Goal: Transaction & Acquisition: Obtain resource

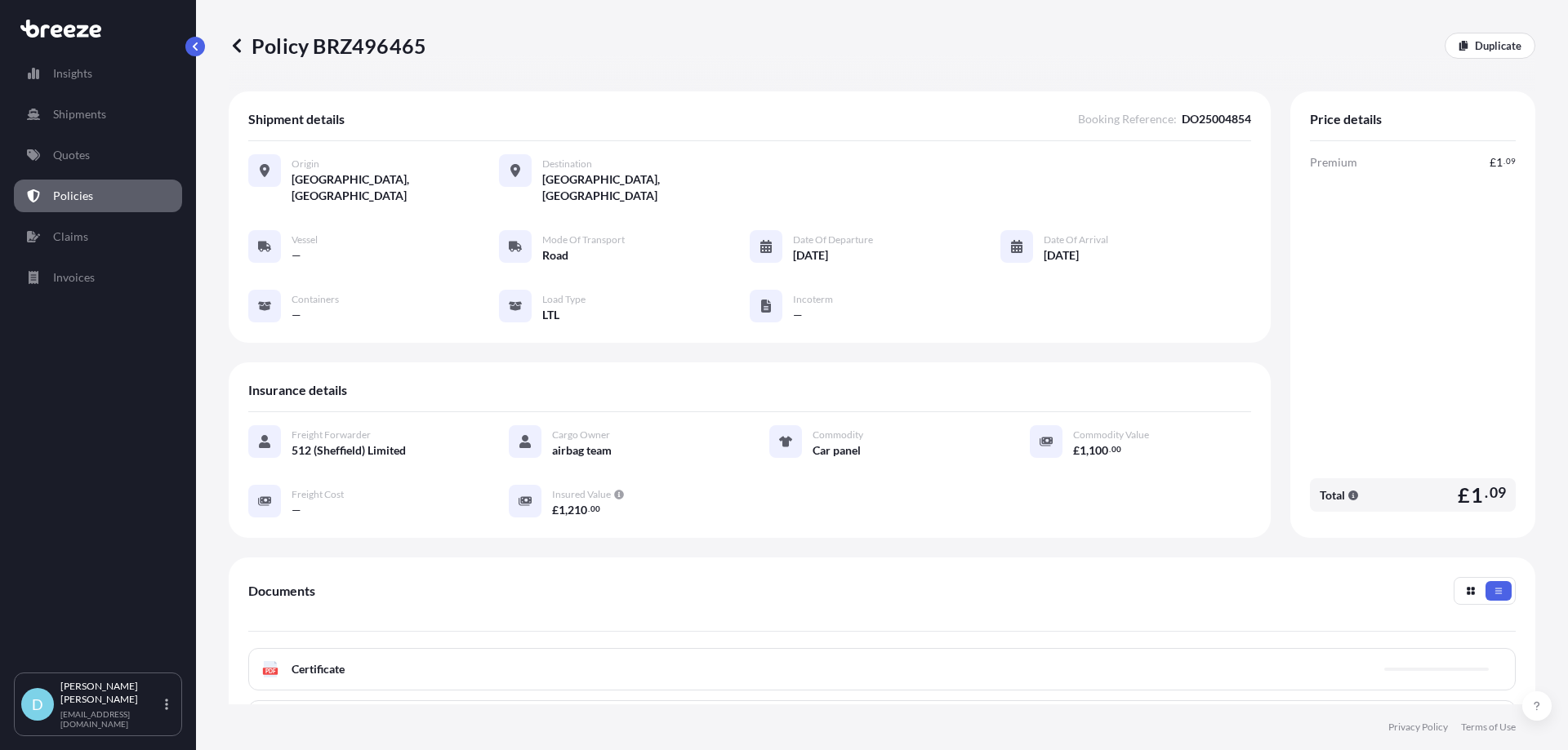
scroll to position [82, 0]
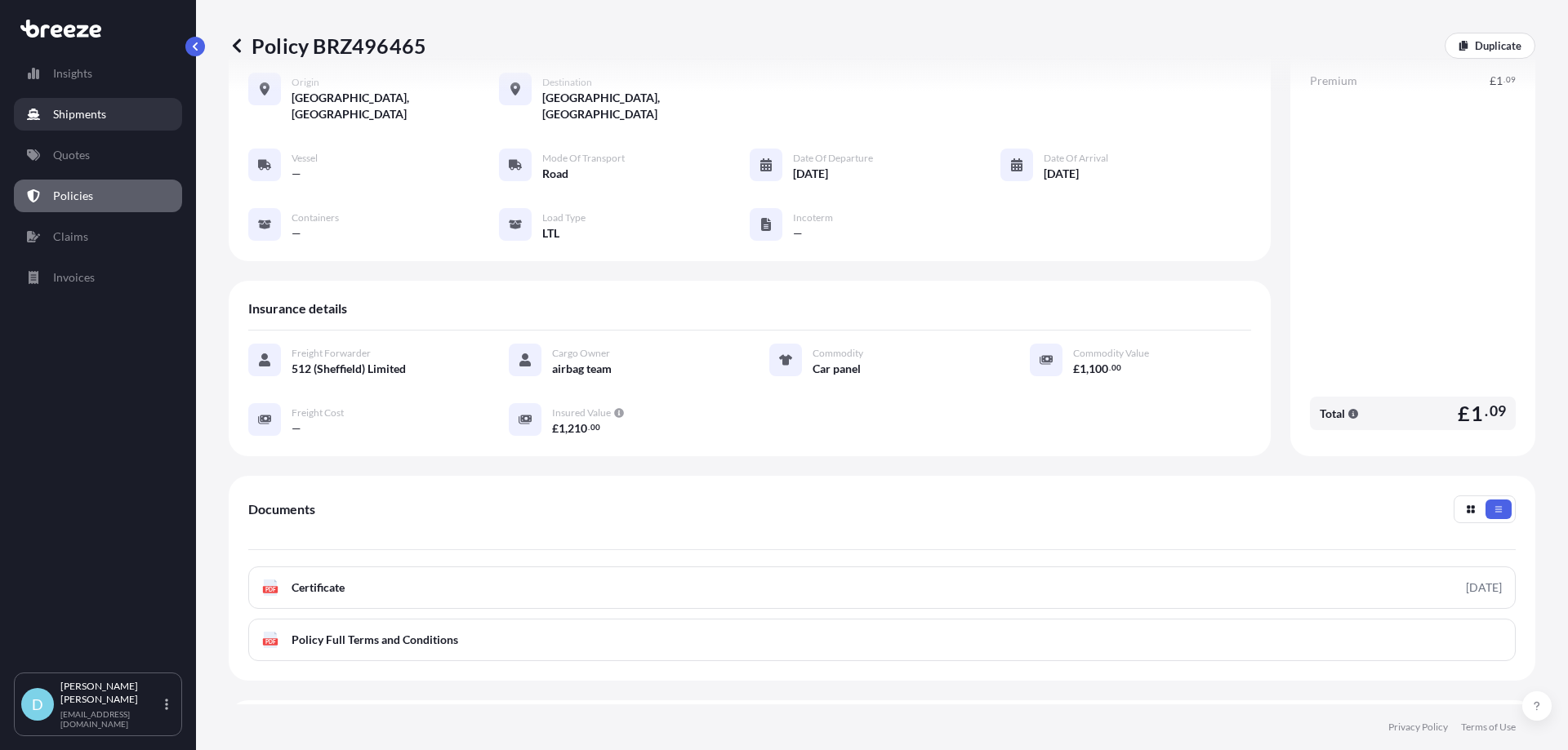
click at [119, 115] on link "Shipments" at bounding box center [98, 114] width 168 height 33
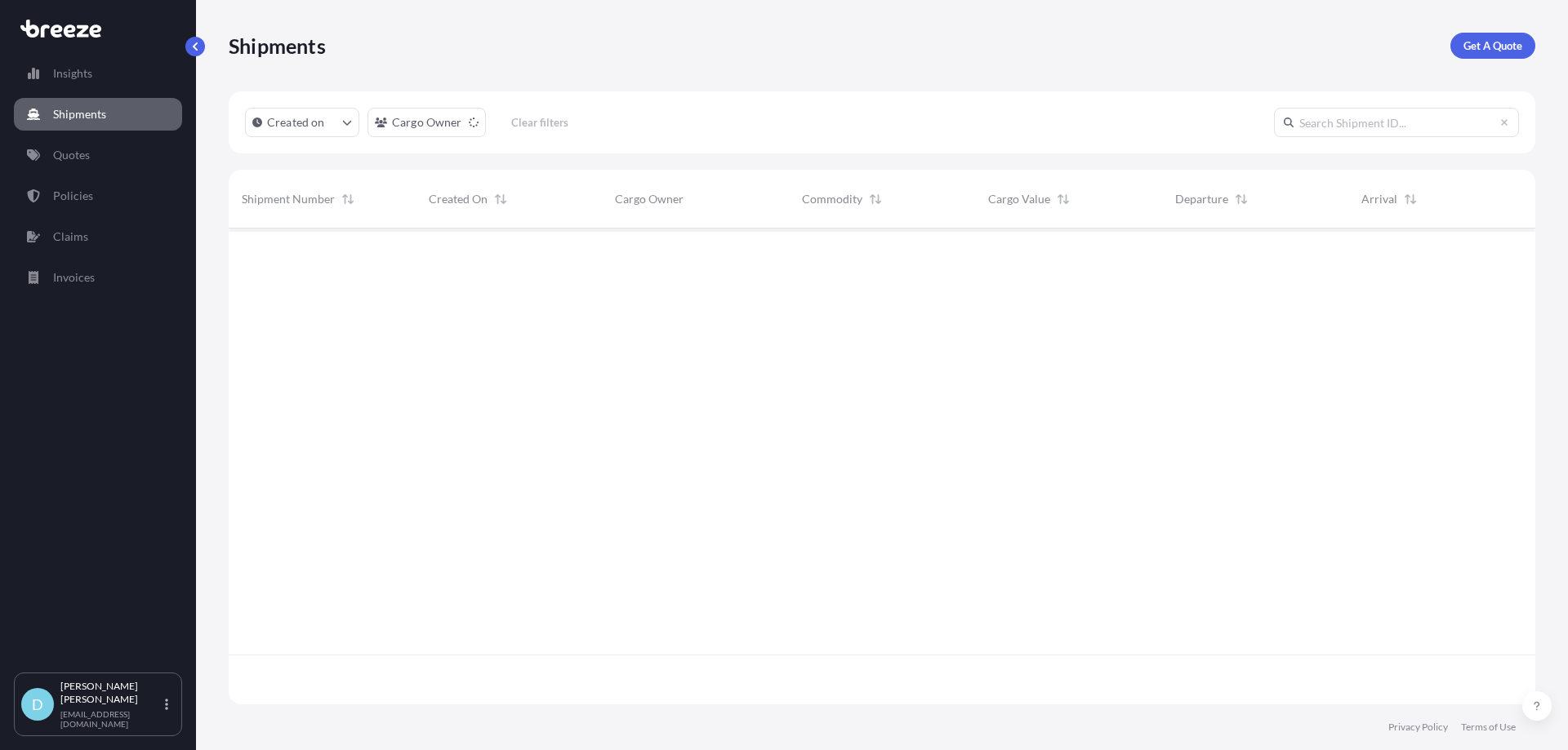
scroll to position [523, 1294]
click at [1468, 37] on link "Get A Quote" at bounding box center [1493, 46] width 85 height 26
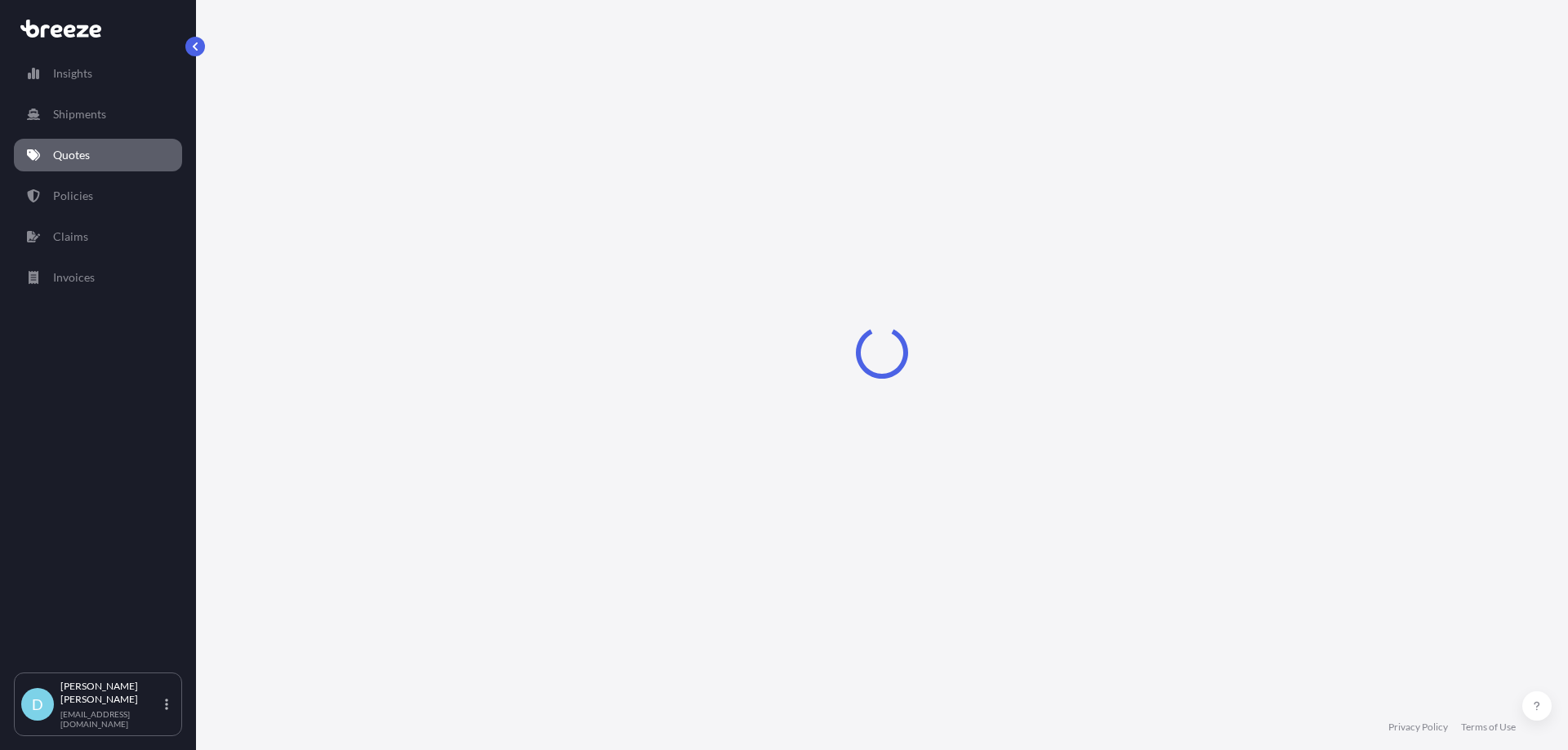
select select "Sea"
select select "1"
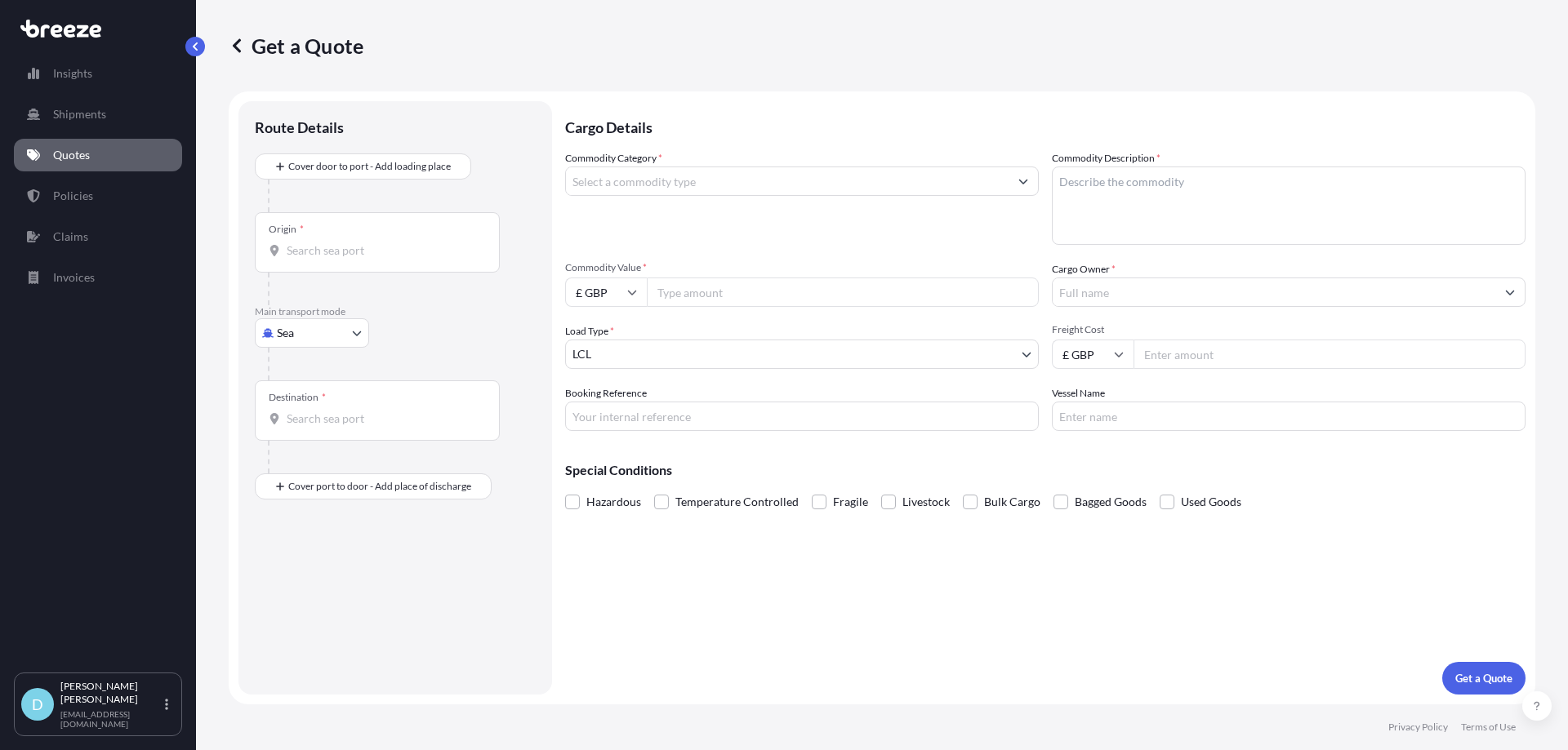
click at [309, 318] on body "Insights Shipments Quotes Policies Claims Invoices D [PERSON_NAME] [PERSON_NAME…" at bounding box center [784, 375] width 1568 height 750
click at [310, 436] on span "Road" at bounding box center [299, 434] width 26 height 16
select select "Road"
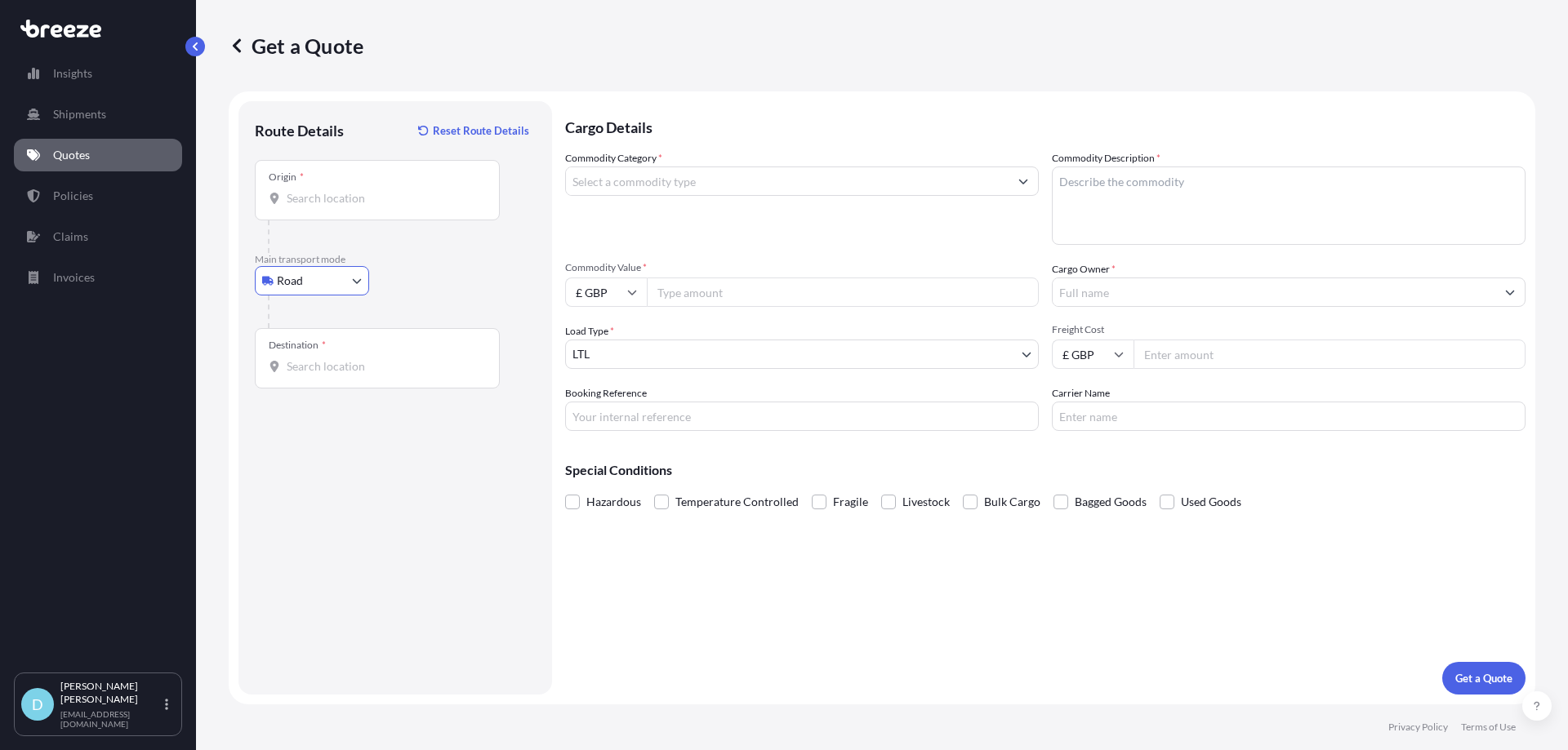
click at [323, 197] on input "Origin *" at bounding box center [382, 198] width 192 height 16
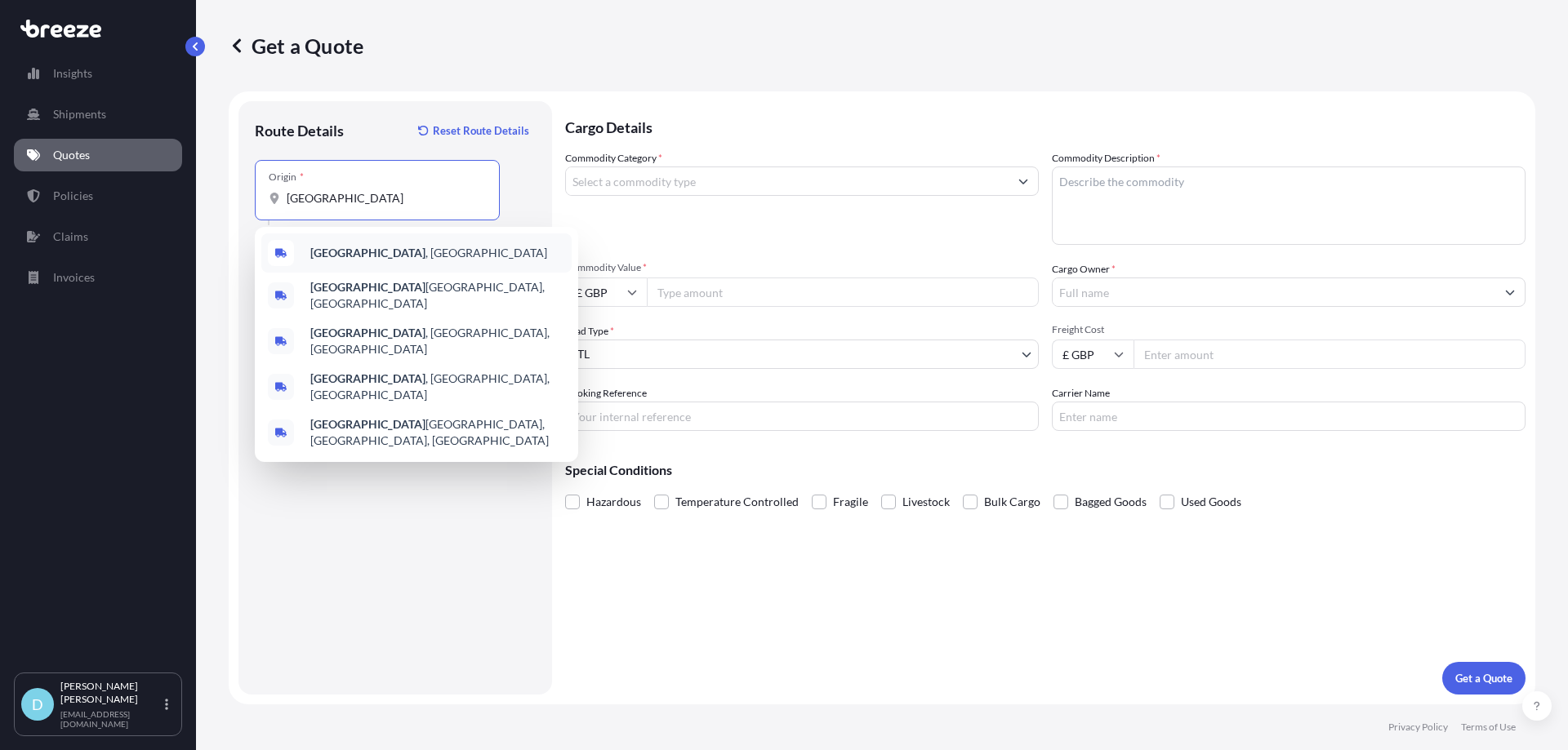
click at [349, 252] on b "[GEOGRAPHIC_DATA]" at bounding box center [367, 253] width 115 height 14
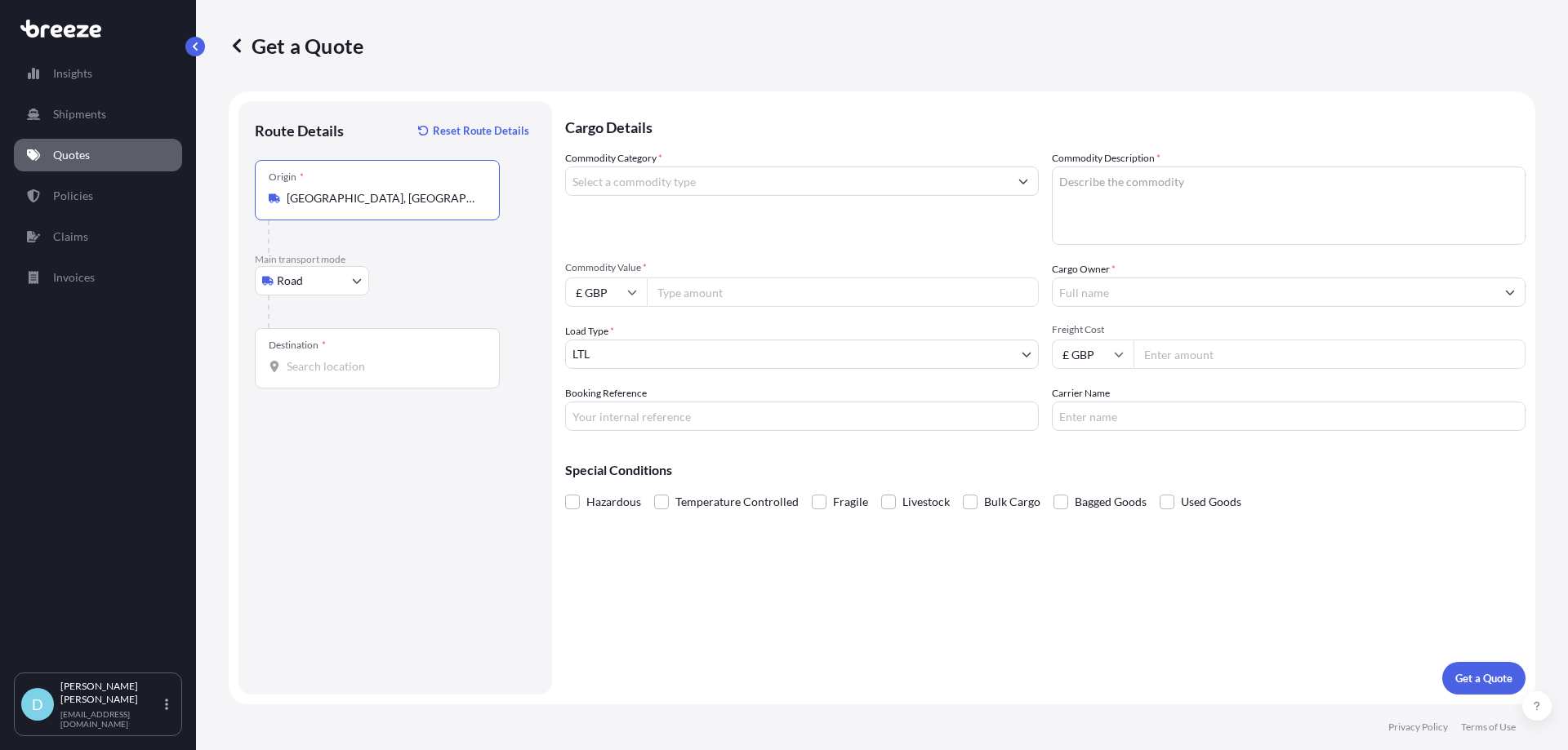
type input "[GEOGRAPHIC_DATA], [GEOGRAPHIC_DATA]"
click at [321, 345] on div "Destination *" at bounding box center [297, 345] width 57 height 13
click at [321, 359] on input "Destination *" at bounding box center [382, 366] width 192 height 16
click at [321, 345] on div "Destination *" at bounding box center [297, 345] width 57 height 13
click at [321, 359] on input "Destination *" at bounding box center [382, 366] width 192 height 16
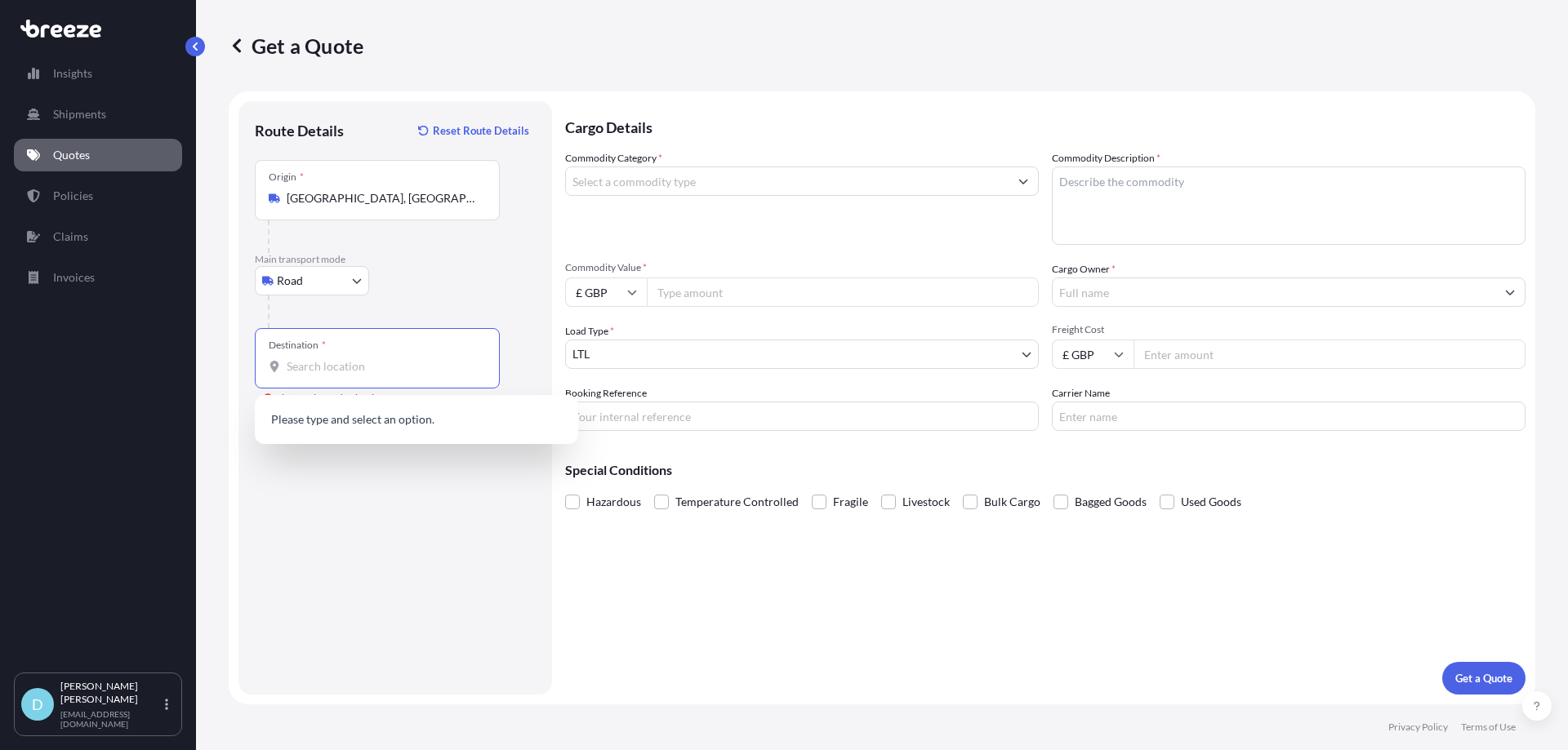
click at [315, 360] on input "Destination * Please select a destination" at bounding box center [382, 366] width 192 height 16
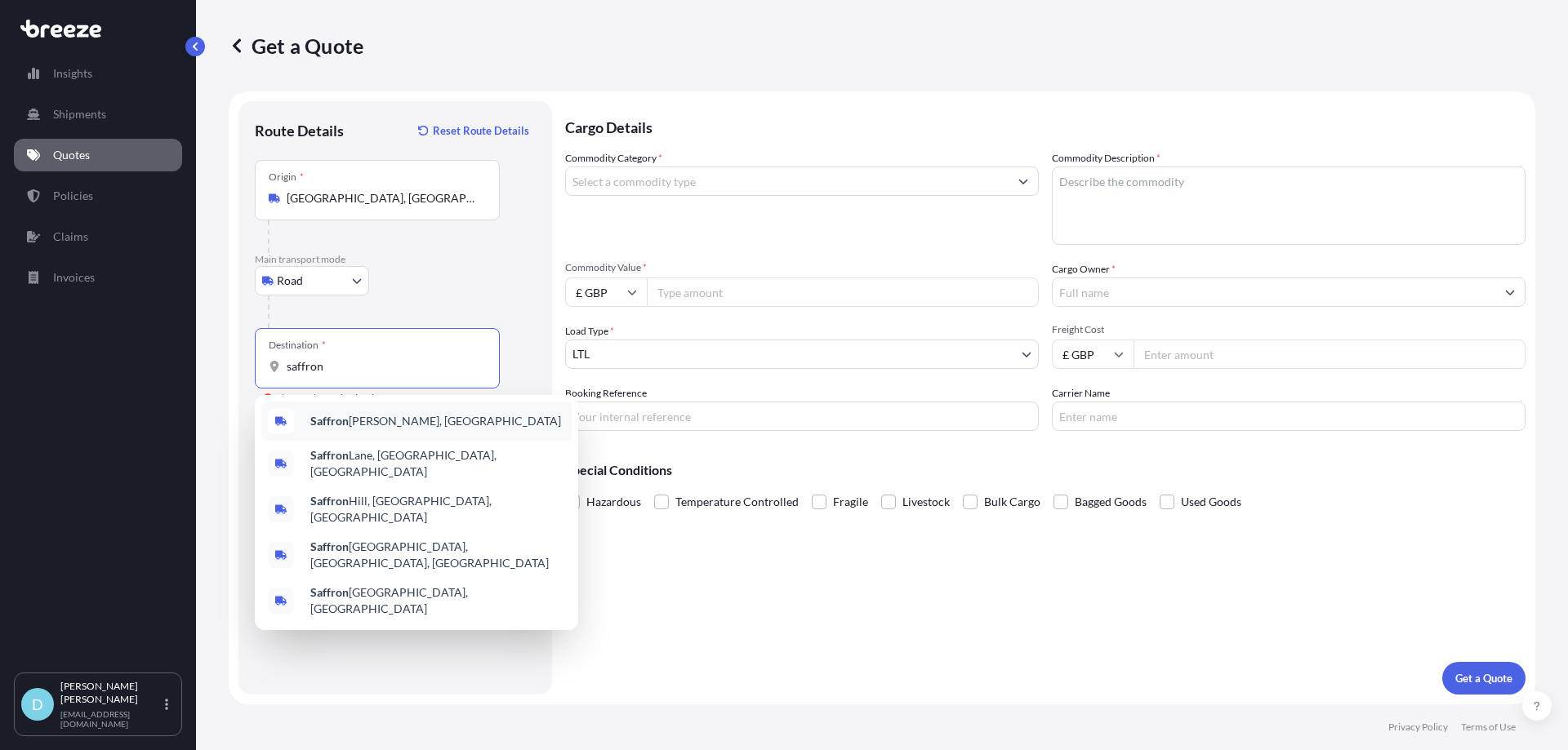
click at [341, 421] on b "Saffron" at bounding box center [329, 421] width 38 height 14
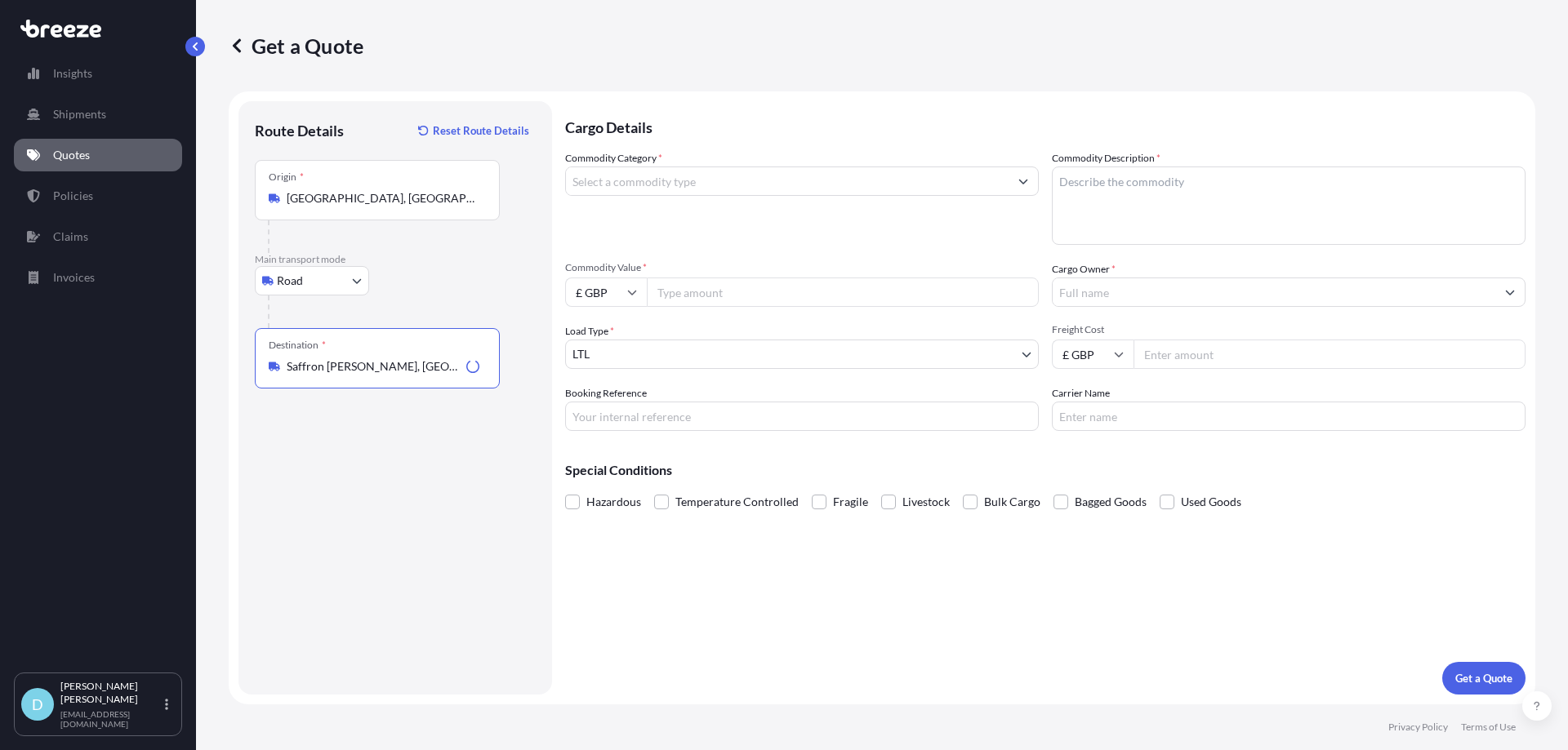
type input "Saffron [PERSON_NAME], [GEOGRAPHIC_DATA]"
click at [715, 169] on input "Commodity Category *" at bounding box center [787, 180] width 442 height 29
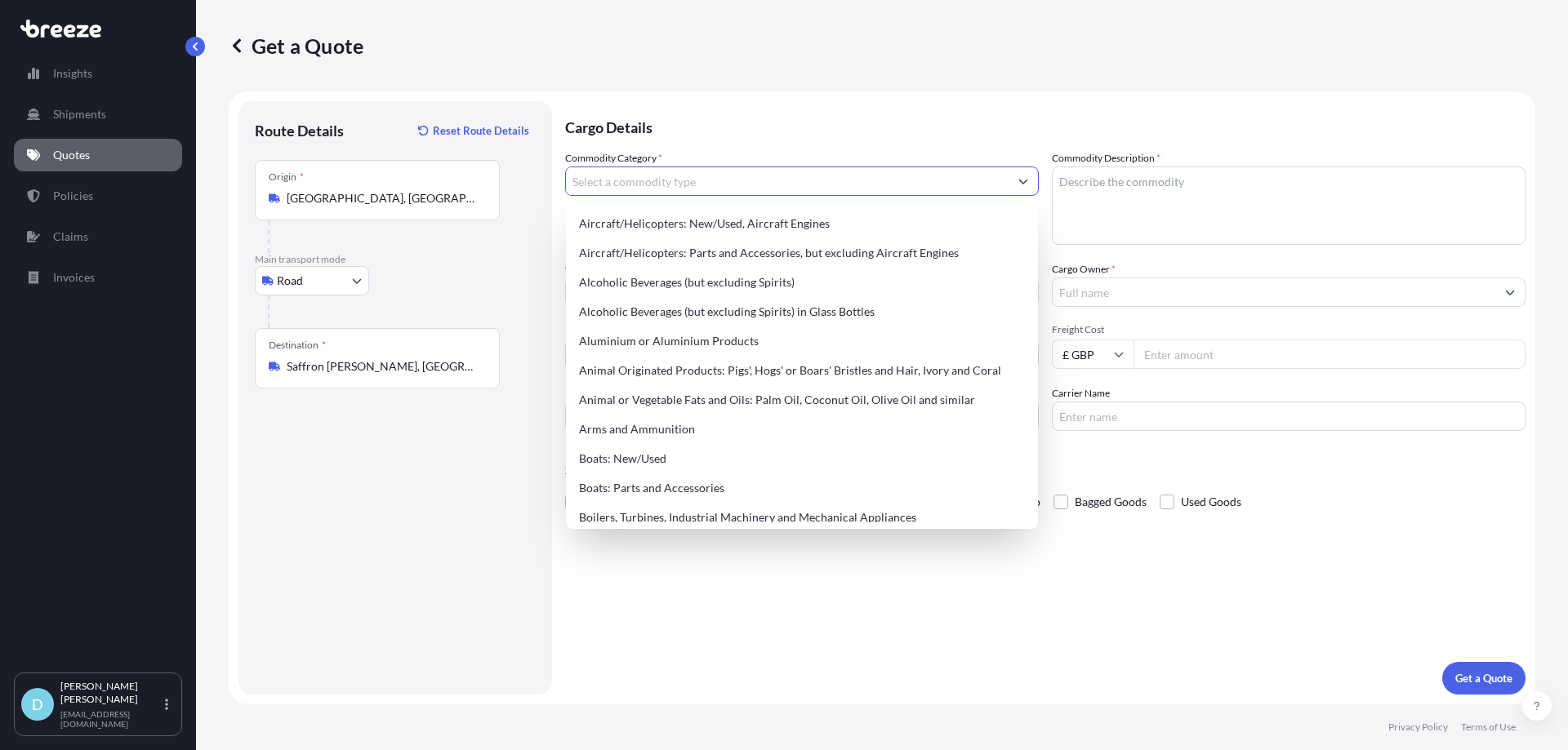
click at [708, 178] on input "Commodity Category *" at bounding box center [787, 180] width 442 height 29
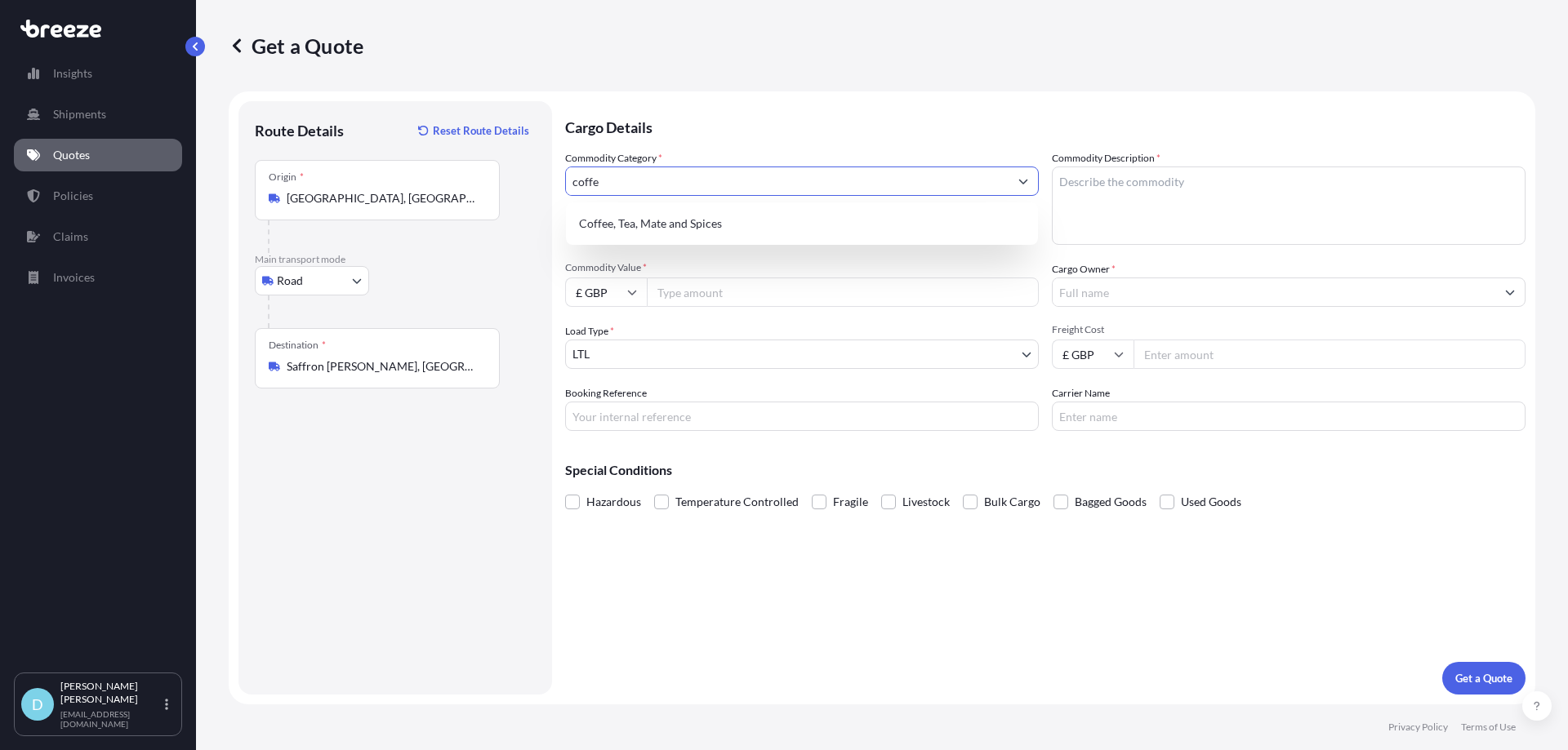
click at [716, 216] on div "Coffee, Tea, Mate and Spices" at bounding box center [802, 223] width 459 height 29
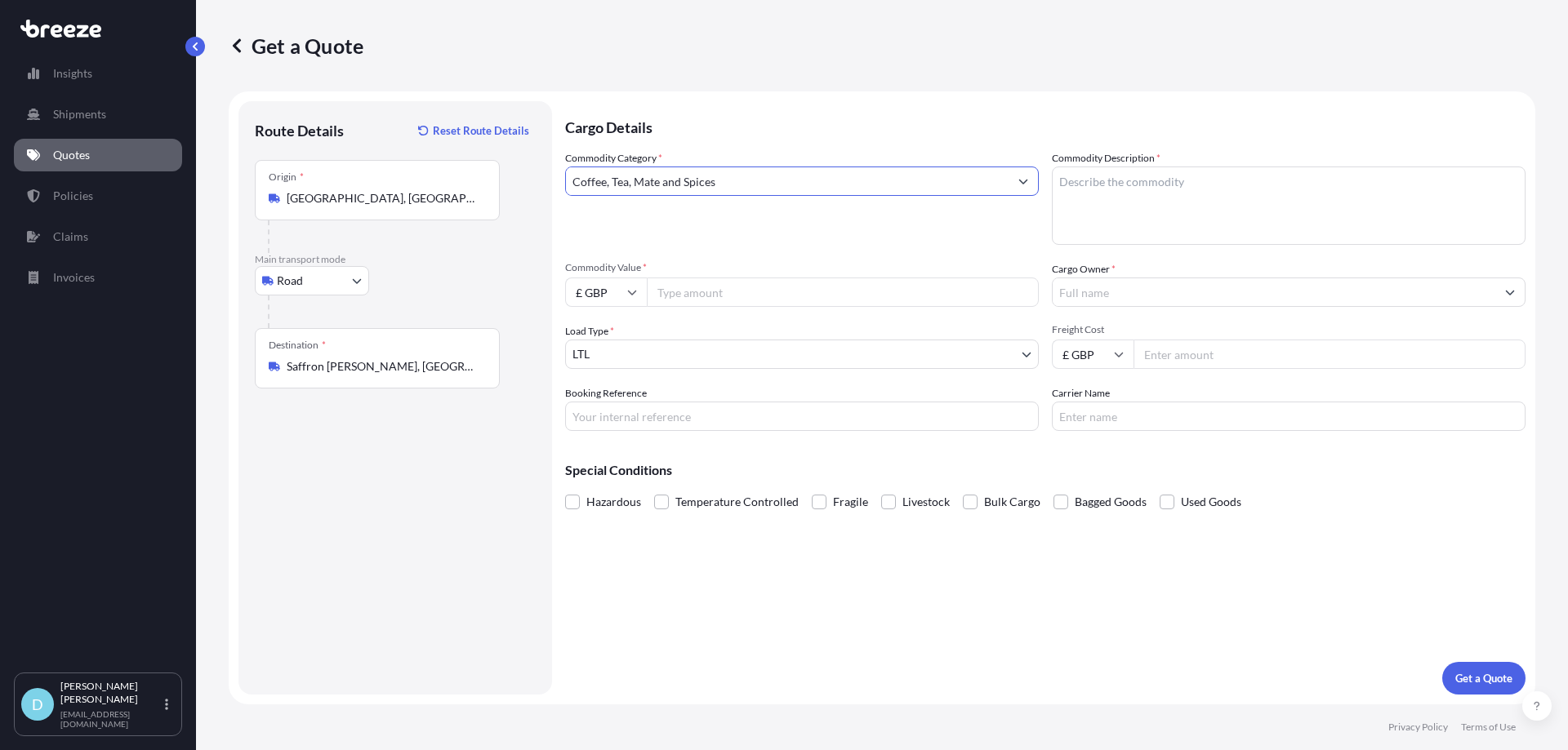
type input "Coffee, Tea, Mate and Spices"
click at [1231, 199] on textarea "Commodity Description *" at bounding box center [1288, 205] width 473 height 78
type textarea "Green coffee"
click at [873, 287] on input "Commodity Value *" at bounding box center [842, 292] width 392 height 29
type input "500"
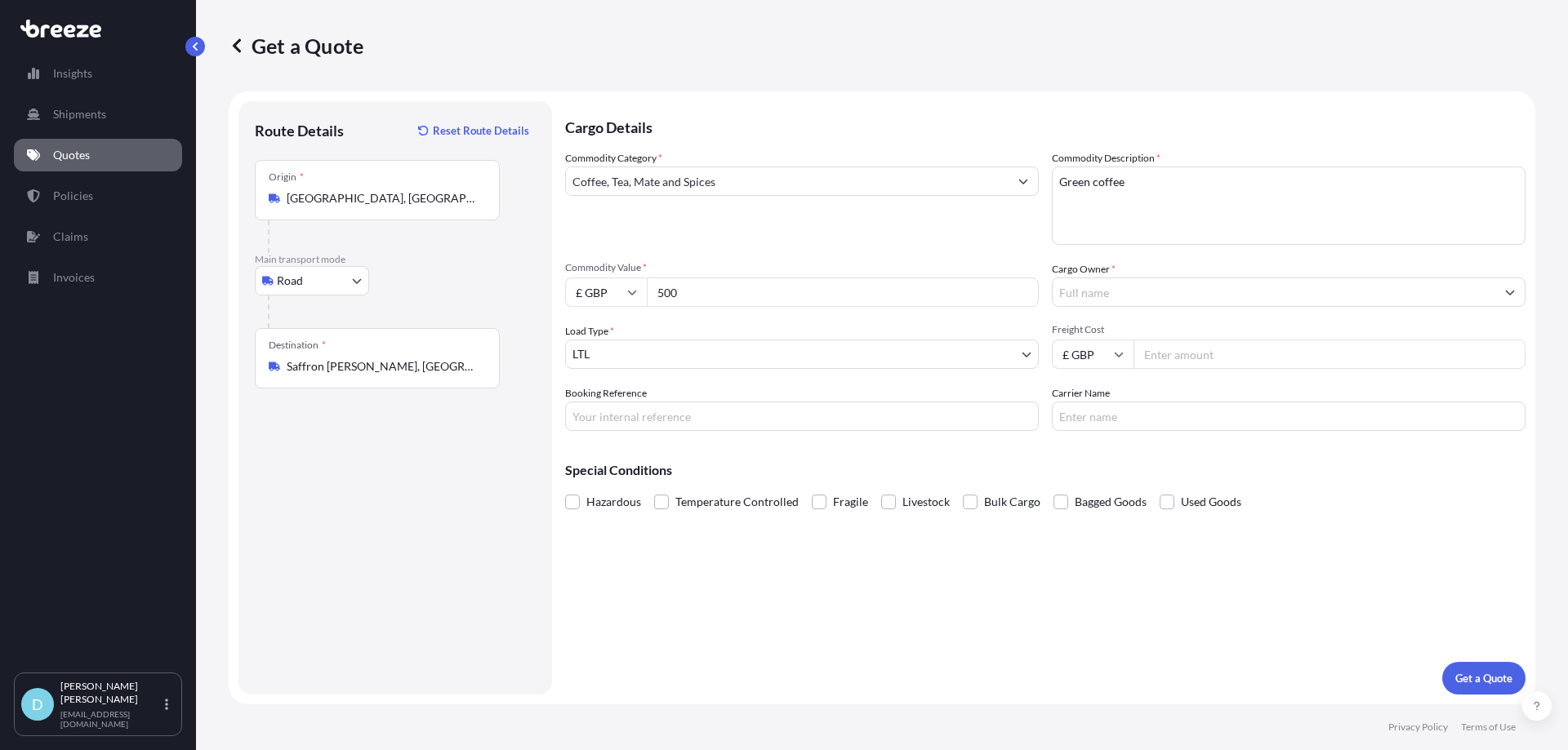
click at [1200, 303] on input "Cargo Owner *" at bounding box center [1273, 292] width 442 height 29
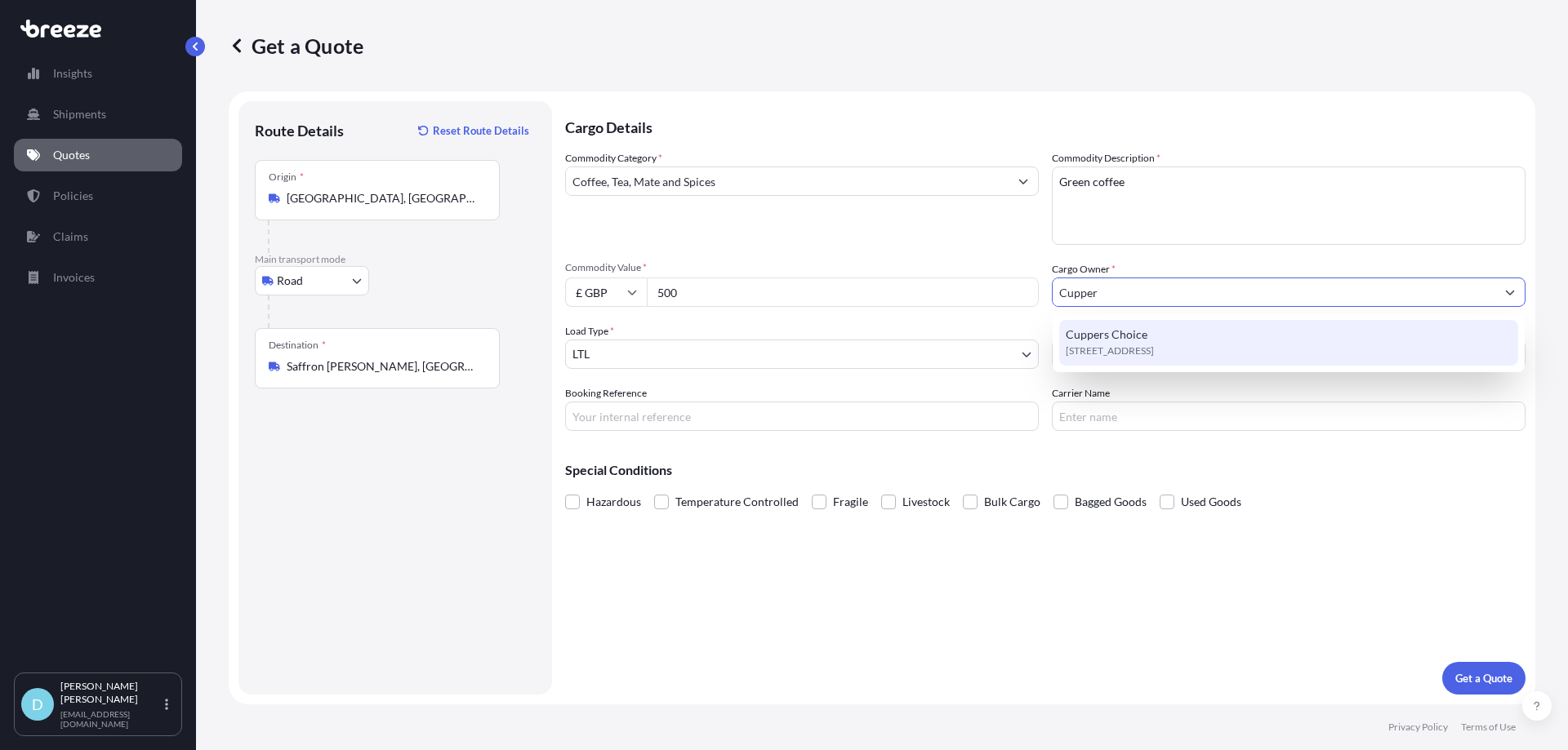
click at [1184, 335] on div "Cuppers Choice [STREET_ADDRESS]" at bounding box center [1288, 343] width 459 height 46
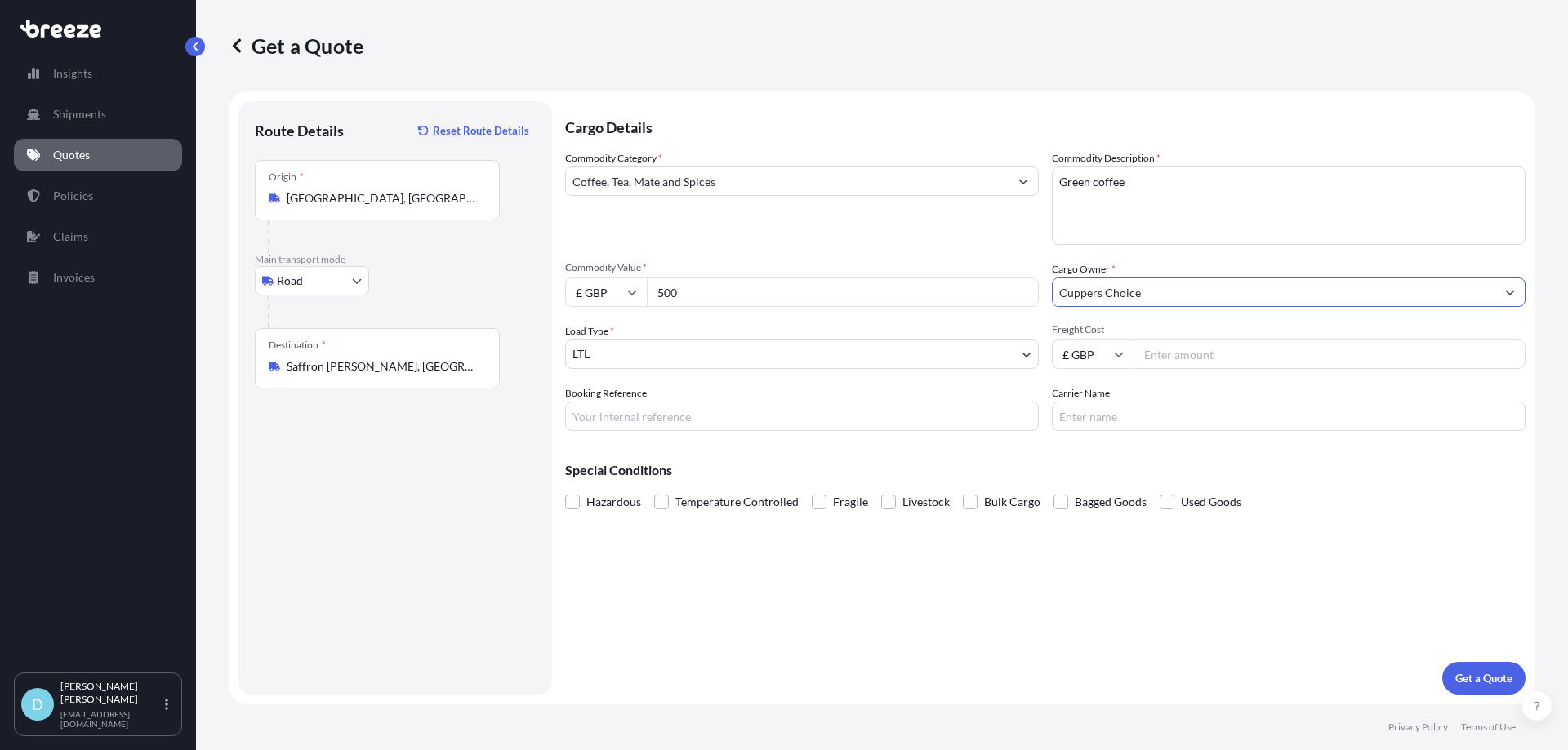
type input "Cuppers Choice"
click at [774, 420] on input "Booking Reference" at bounding box center [802, 416] width 473 height 29
type input "DO25004887"
click at [933, 607] on div "Cargo Details Commodity Category * Coffee, Tea, Mate and Spices Commodity Descr…" at bounding box center [1045, 398] width 961 height 593
click at [1475, 683] on p "Get a Quote" at bounding box center [1483, 678] width 57 height 16
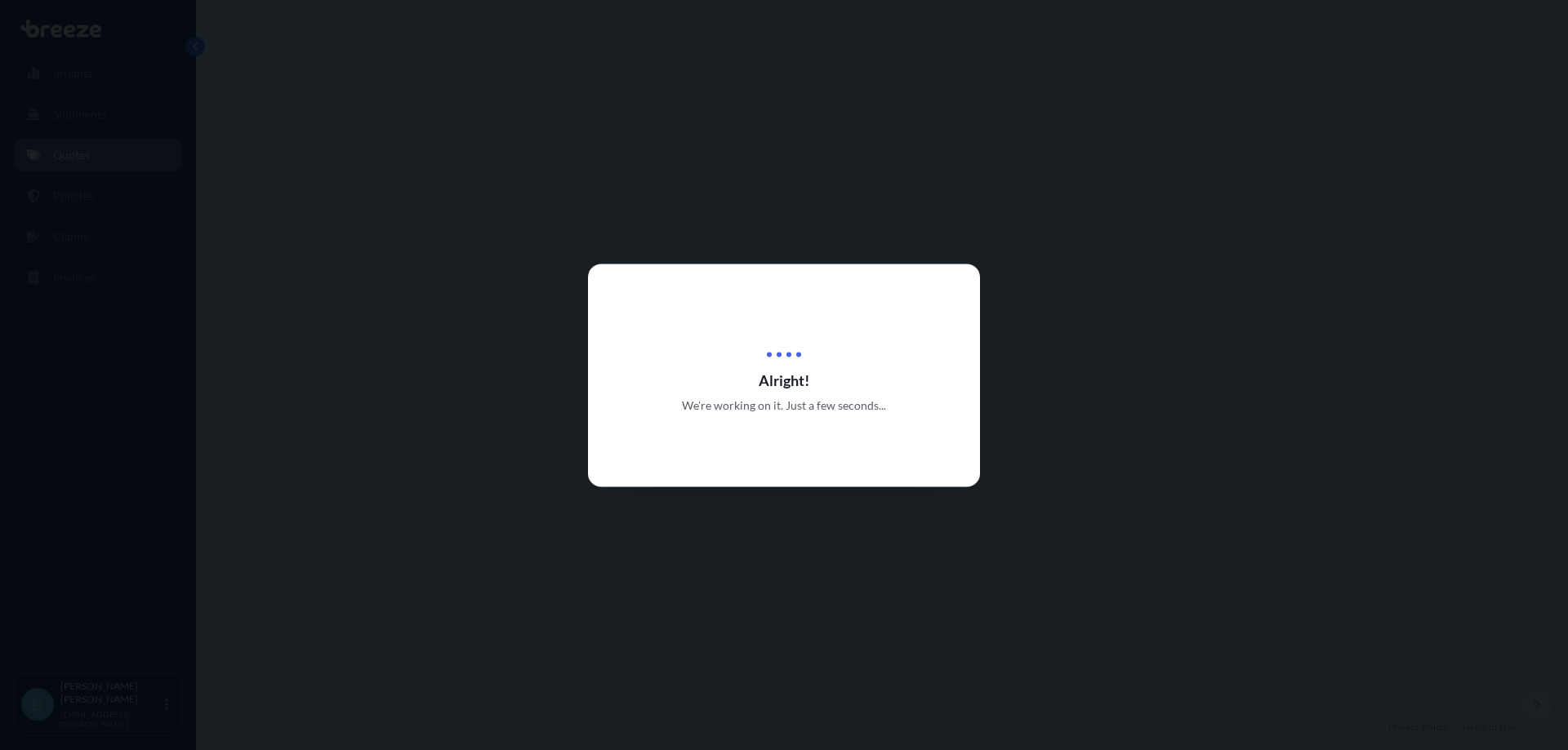
select select "Road"
select select "1"
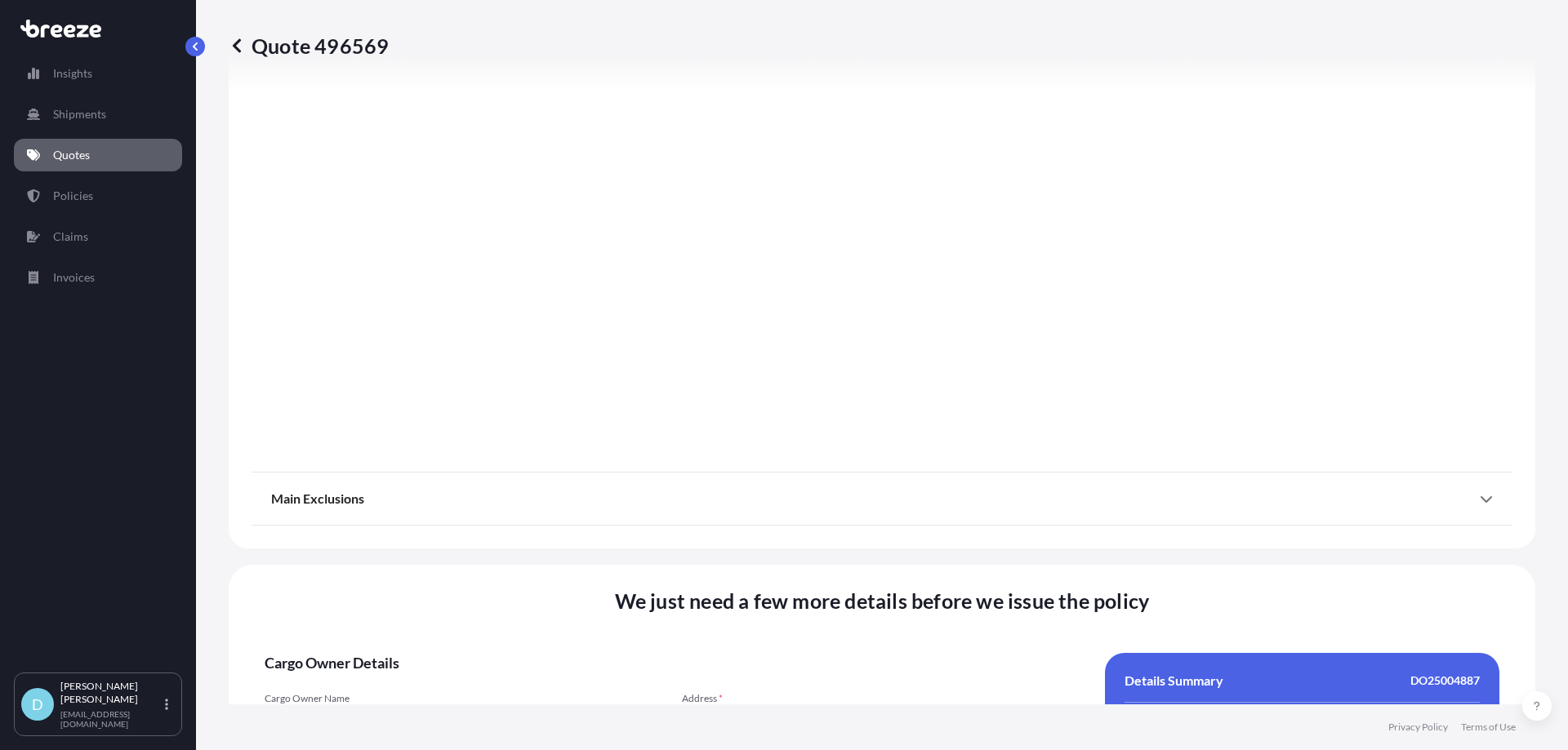
scroll to position [1825, 0]
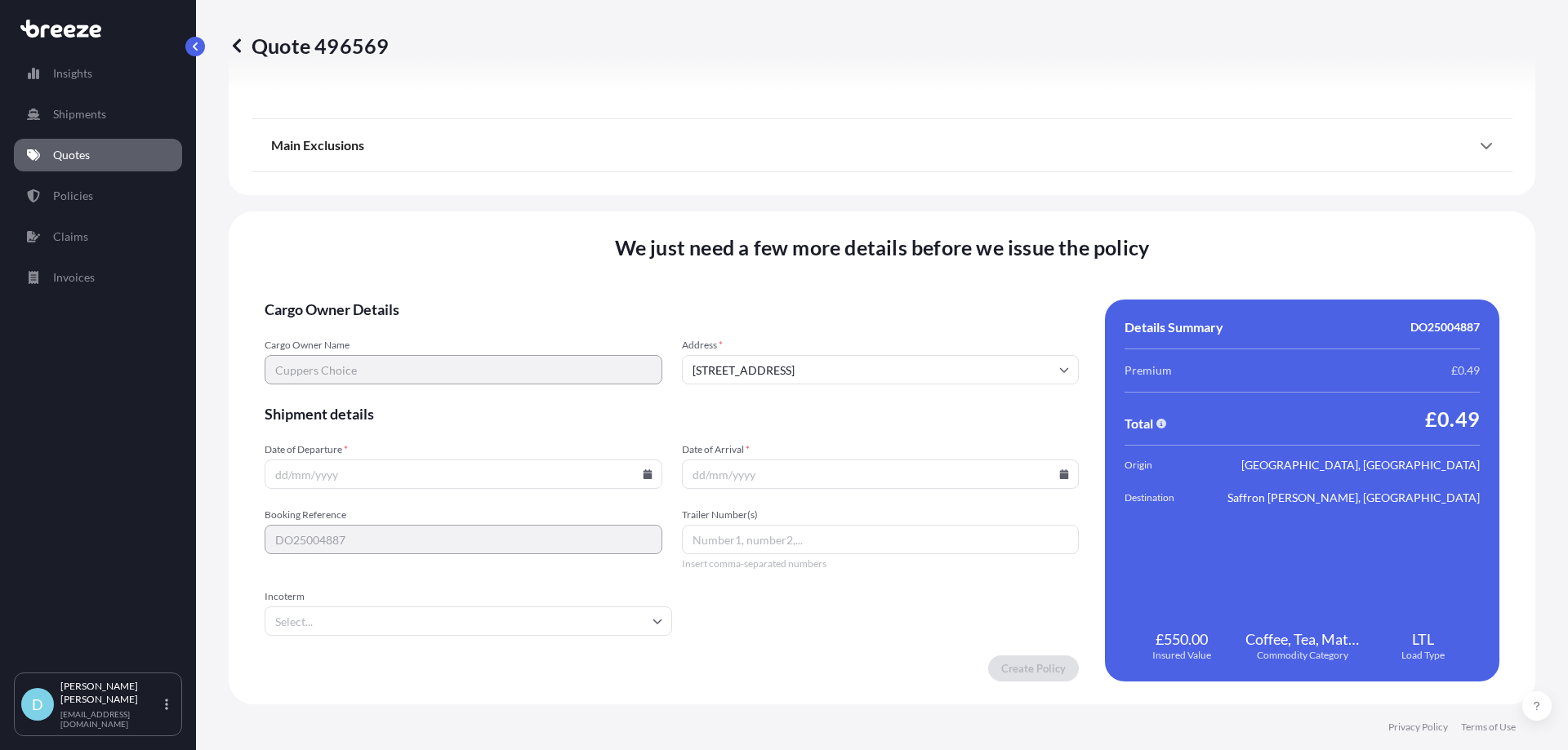
click at [554, 488] on input "Date of Departure *" at bounding box center [464, 474] width 398 height 29
drag, startPoint x: 655, startPoint y: 463, endPoint x: 648, endPoint y: 467, distance: 8.1
click at [648, 467] on input "Date of Departure *" at bounding box center [464, 474] width 398 height 29
click at [642, 477] on icon at bounding box center [647, 474] width 9 height 9
click at [380, 317] on button "12" at bounding box center [386, 329] width 26 height 26
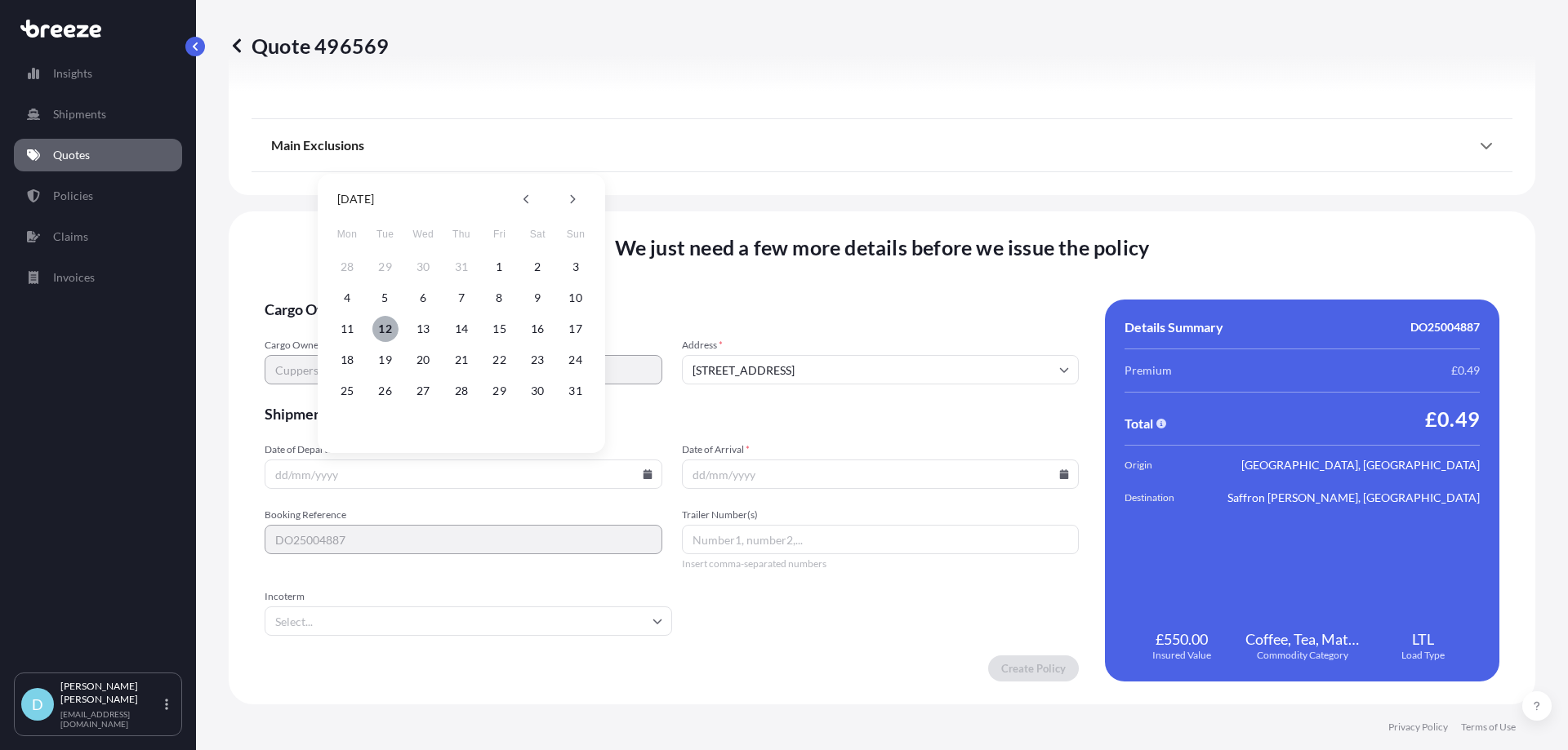
type input "[DATE]"
click at [900, 467] on input "Date of Arrival *" at bounding box center [881, 474] width 398 height 29
click at [1054, 478] on div at bounding box center [881, 474] width 398 height 29
click at [1060, 478] on icon at bounding box center [1065, 474] width 9 height 9
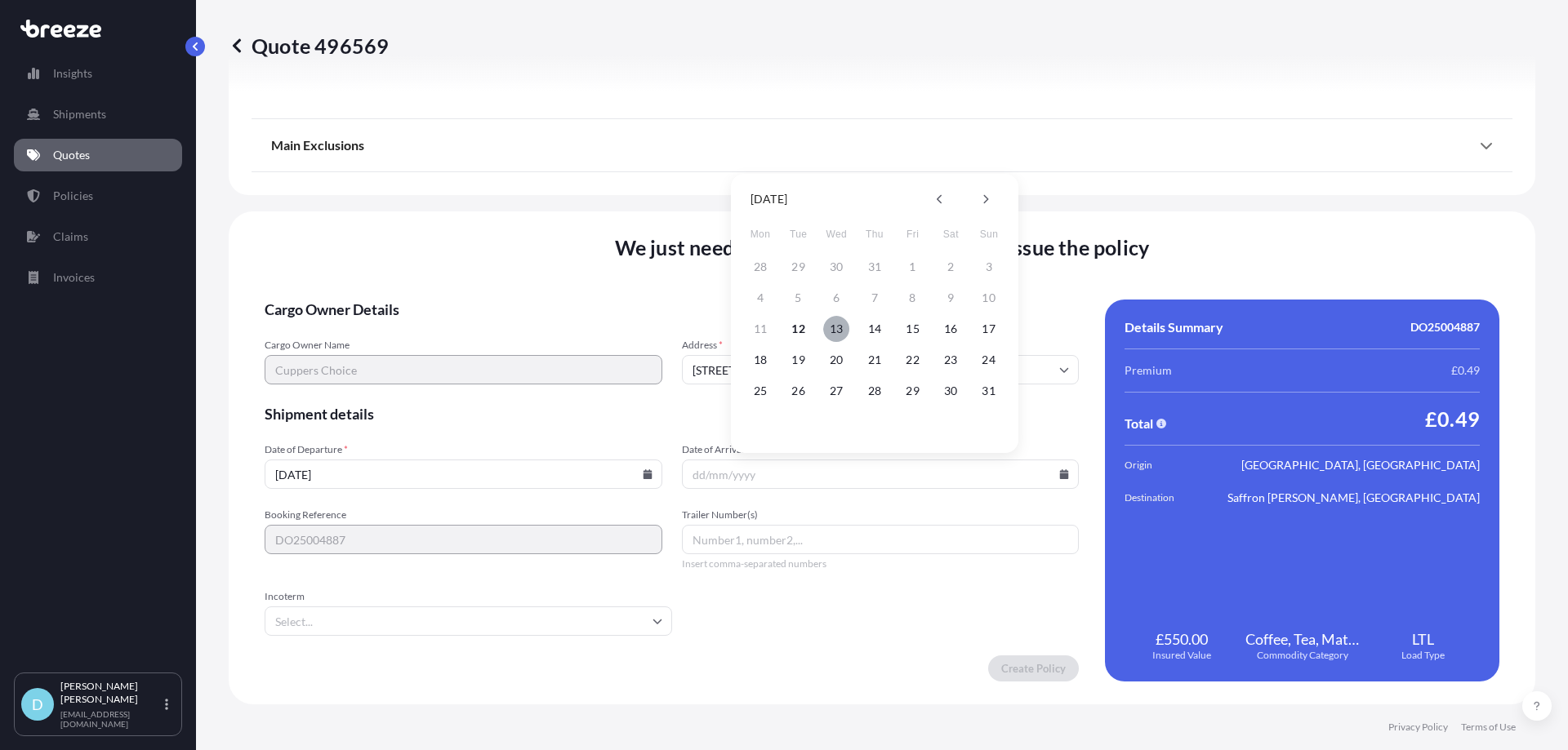
click at [832, 335] on button "13" at bounding box center [837, 329] width 26 height 26
type input "[DATE]"
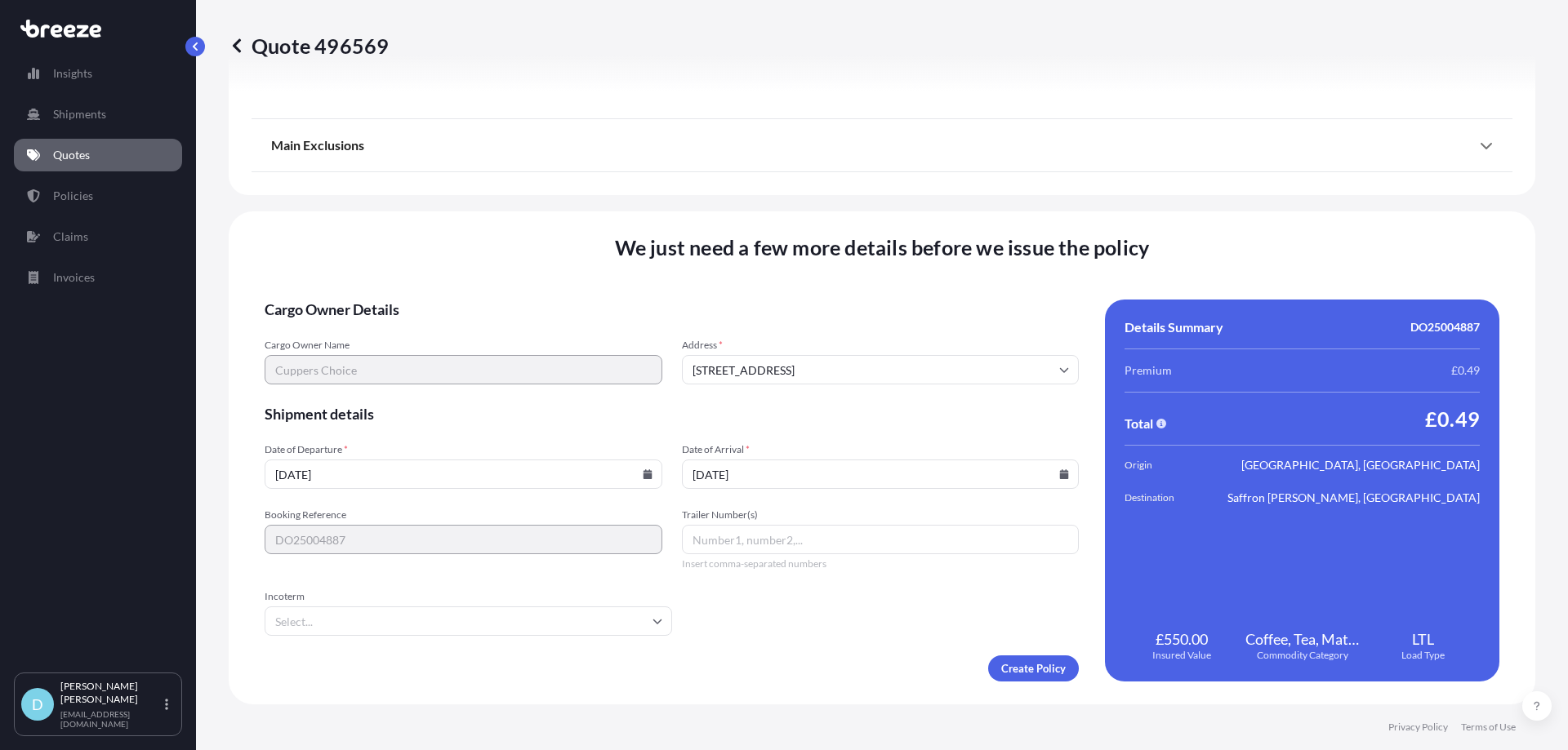
click at [786, 643] on form "Cargo Owner Details Cargo Owner Name Cuppers Choice Address * [STREET_ADDRESS] …" at bounding box center [671, 490] width 814 height 382
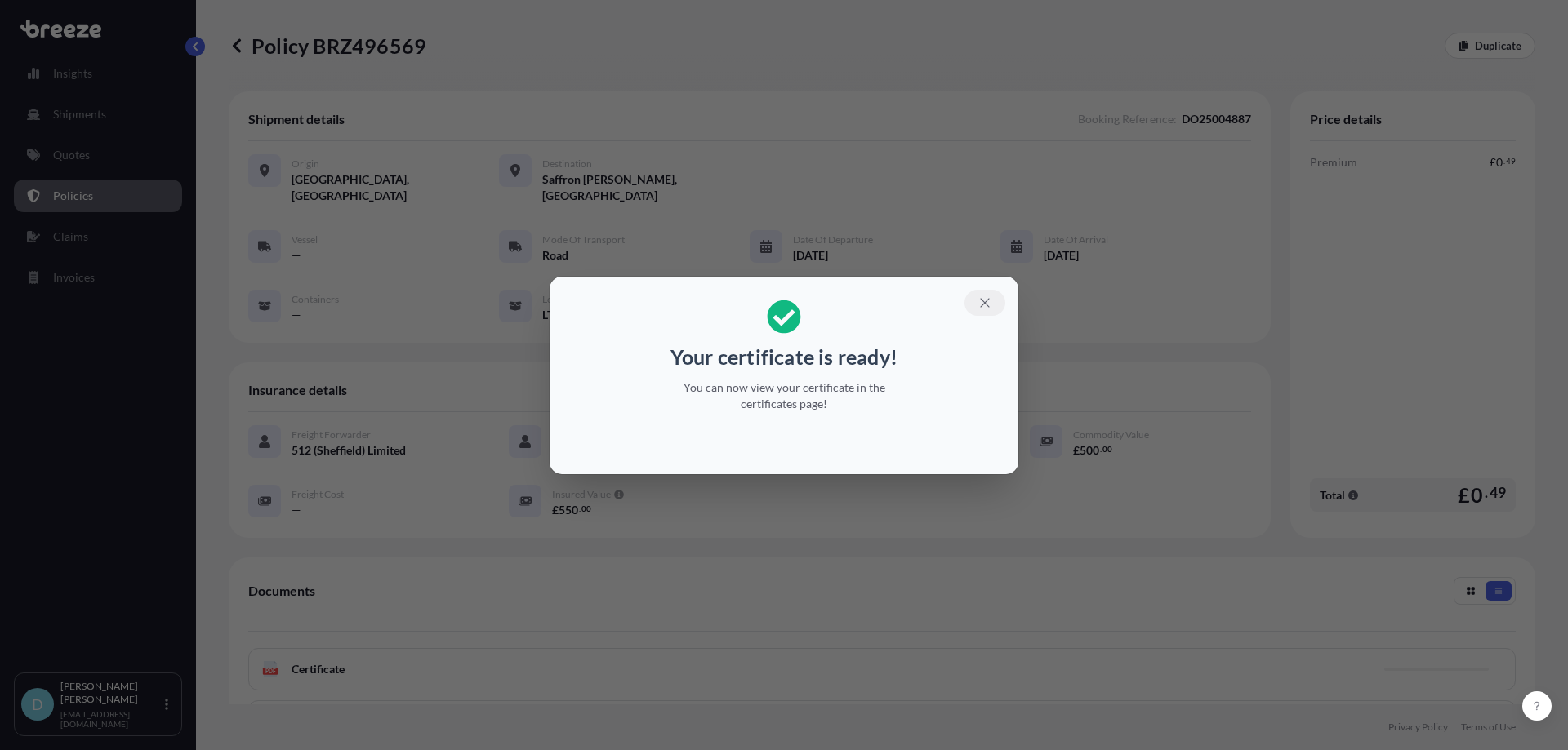
click at [990, 310] on icon "button" at bounding box center [985, 303] width 15 height 15
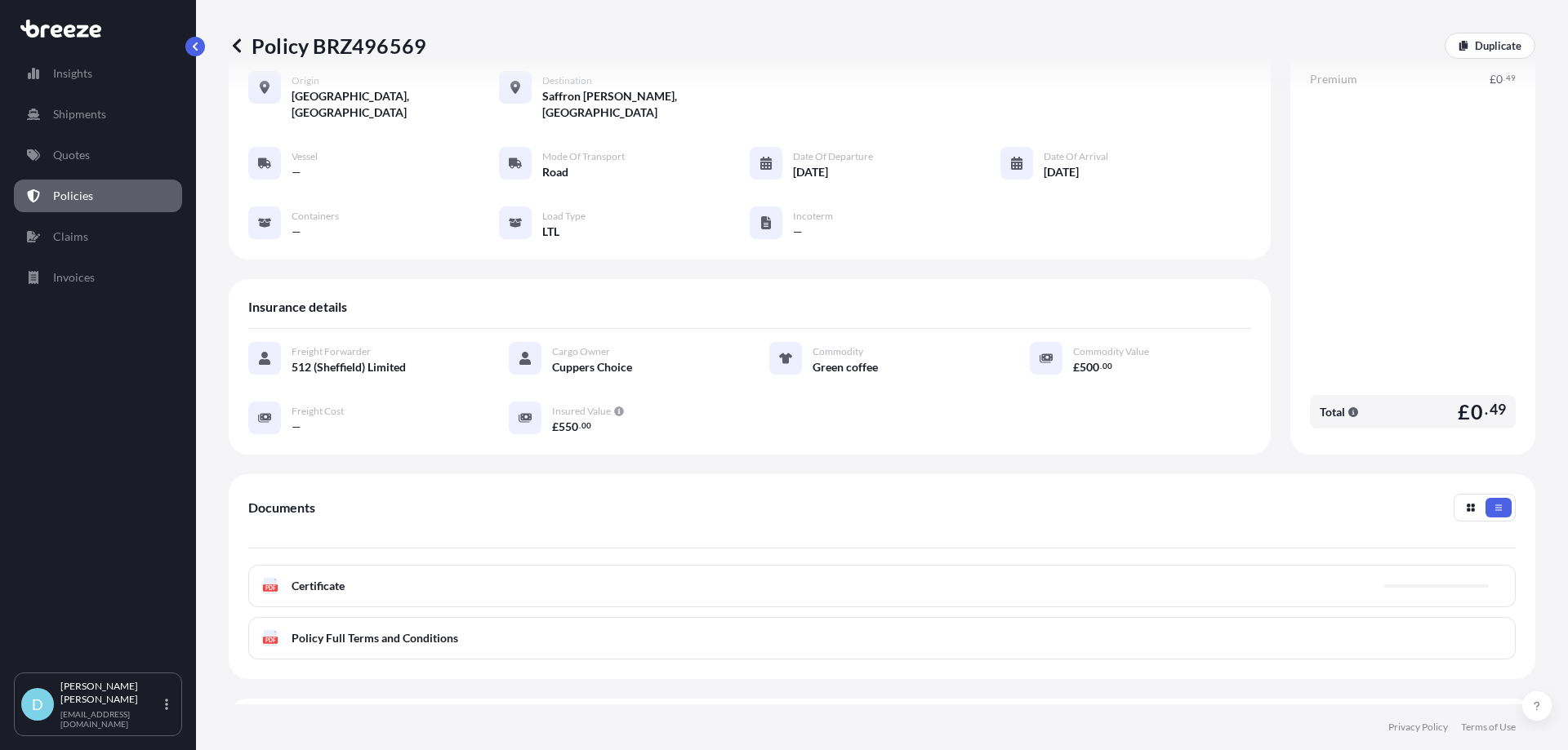
scroll to position [163, 0]
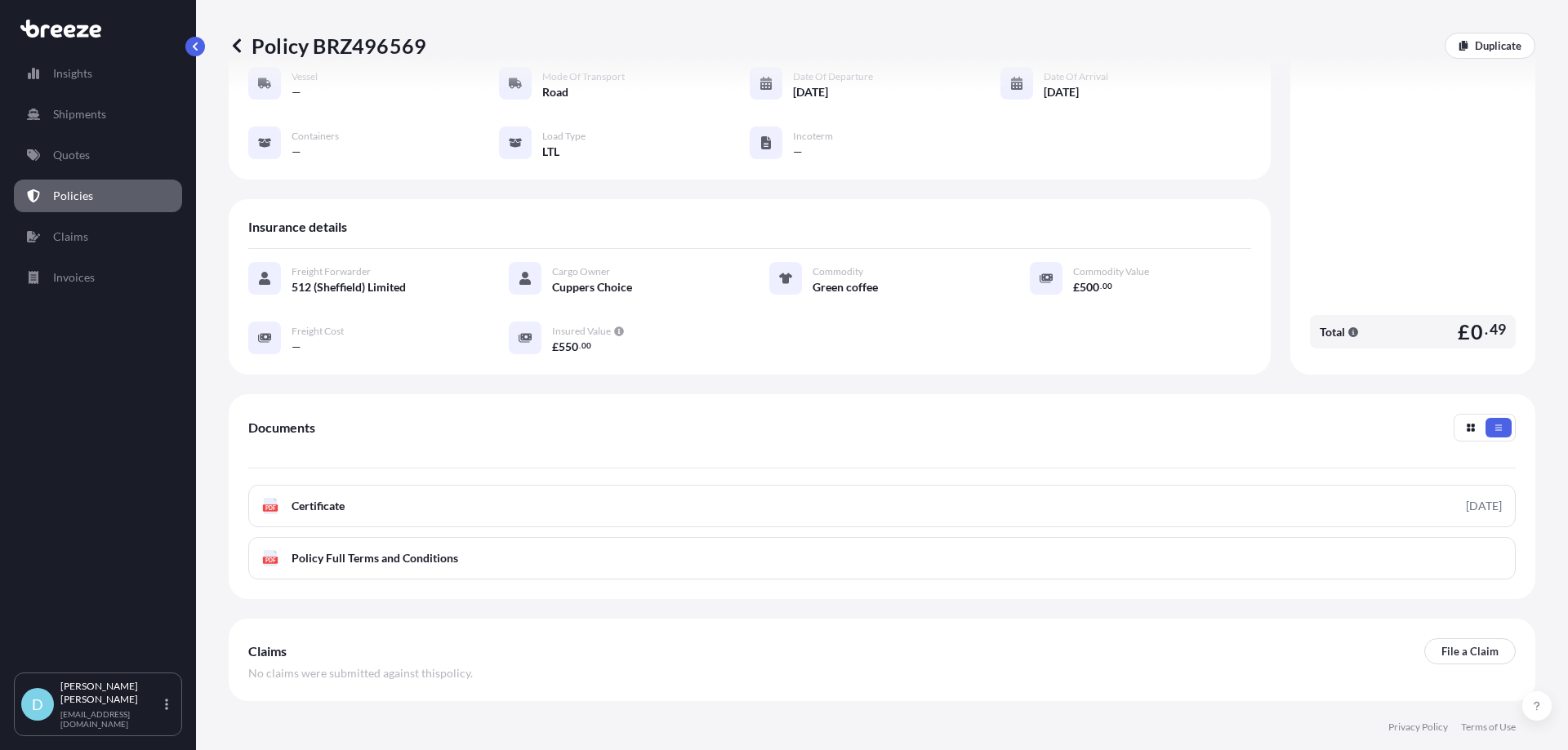
click at [782, 497] on link "PDF Certificate [DATE]" at bounding box center [882, 506] width 1268 height 42
